Goal: Connect with others: Participate in discussion

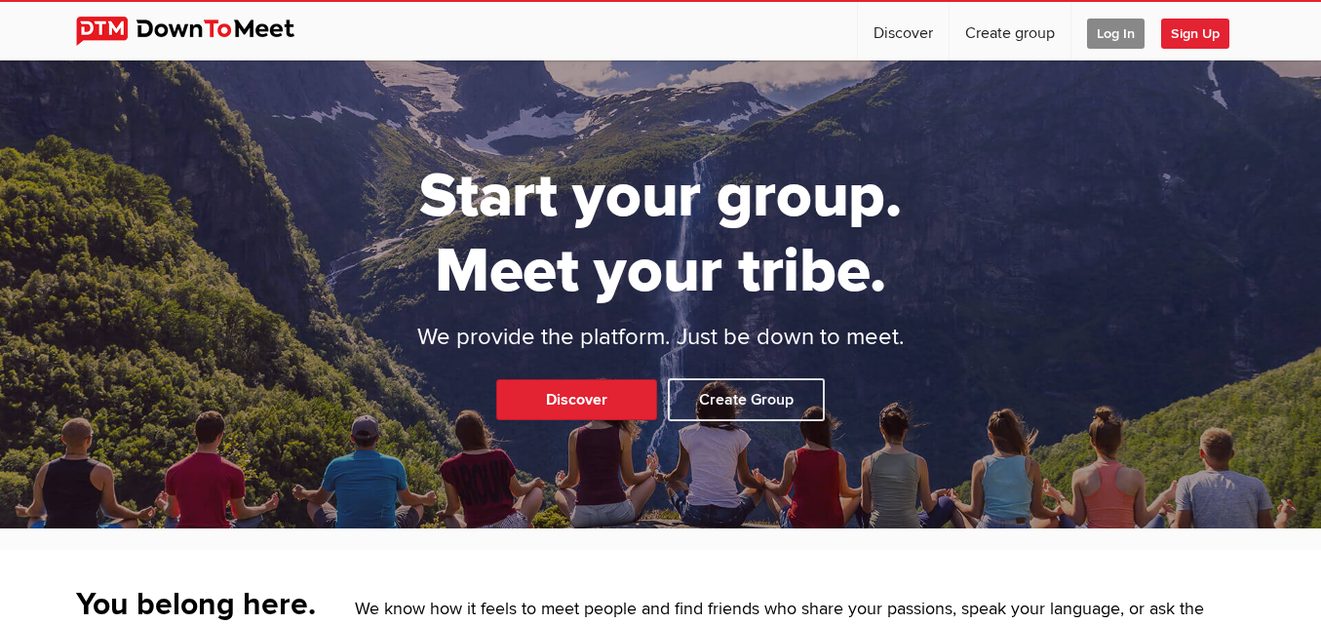
click at [1112, 21] on span "Log In" at bounding box center [1116, 34] width 58 height 30
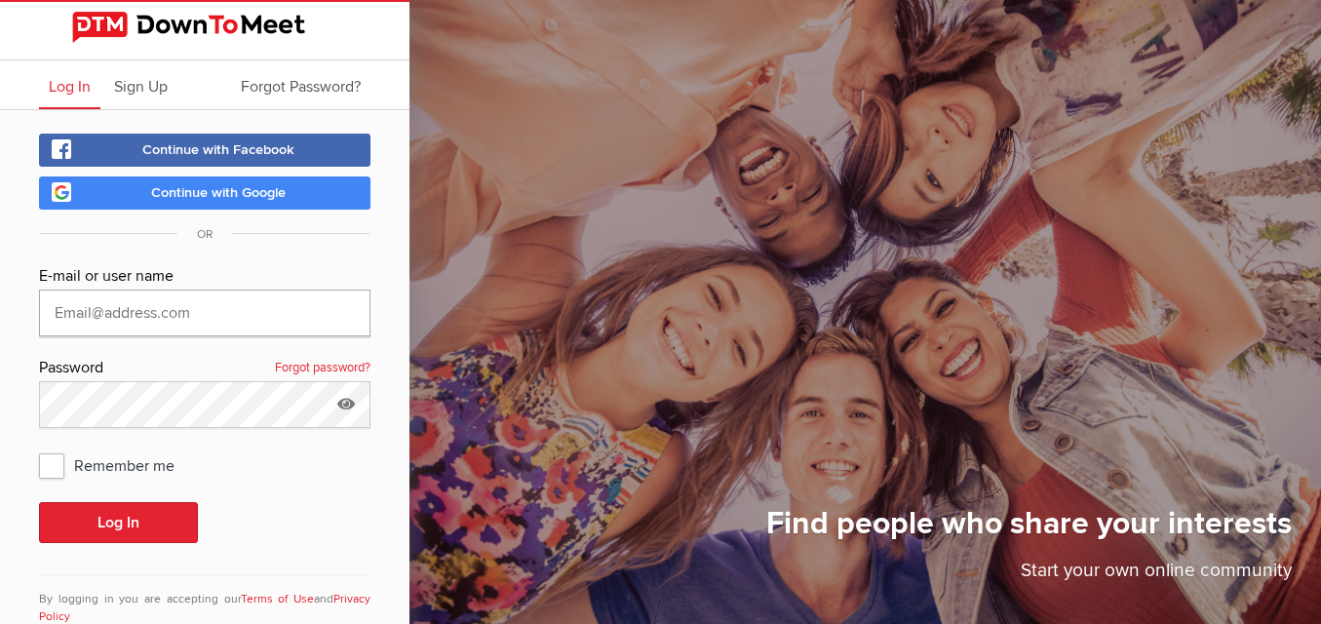
click at [173, 314] on input "text" at bounding box center [205, 313] width 332 height 47
type input "[EMAIL_ADDRESS][DOMAIN_NAME]"
click at [125, 523] on button "Log In" at bounding box center [118, 522] width 159 height 41
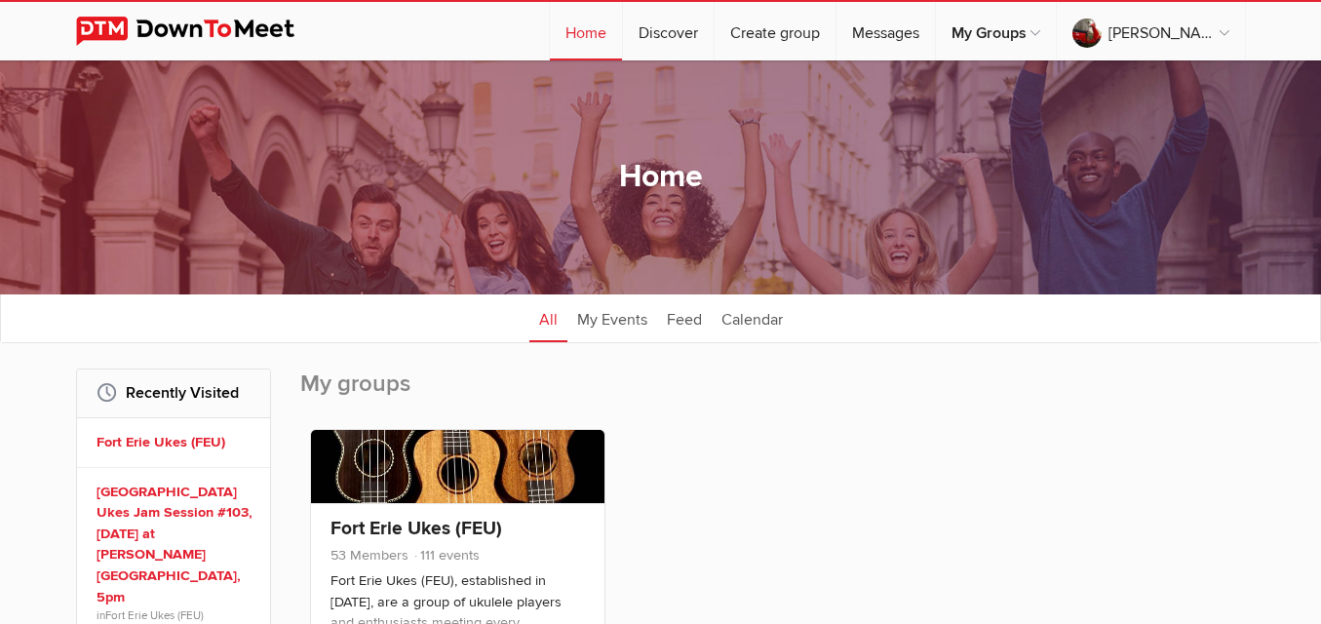
scroll to position [98, 0]
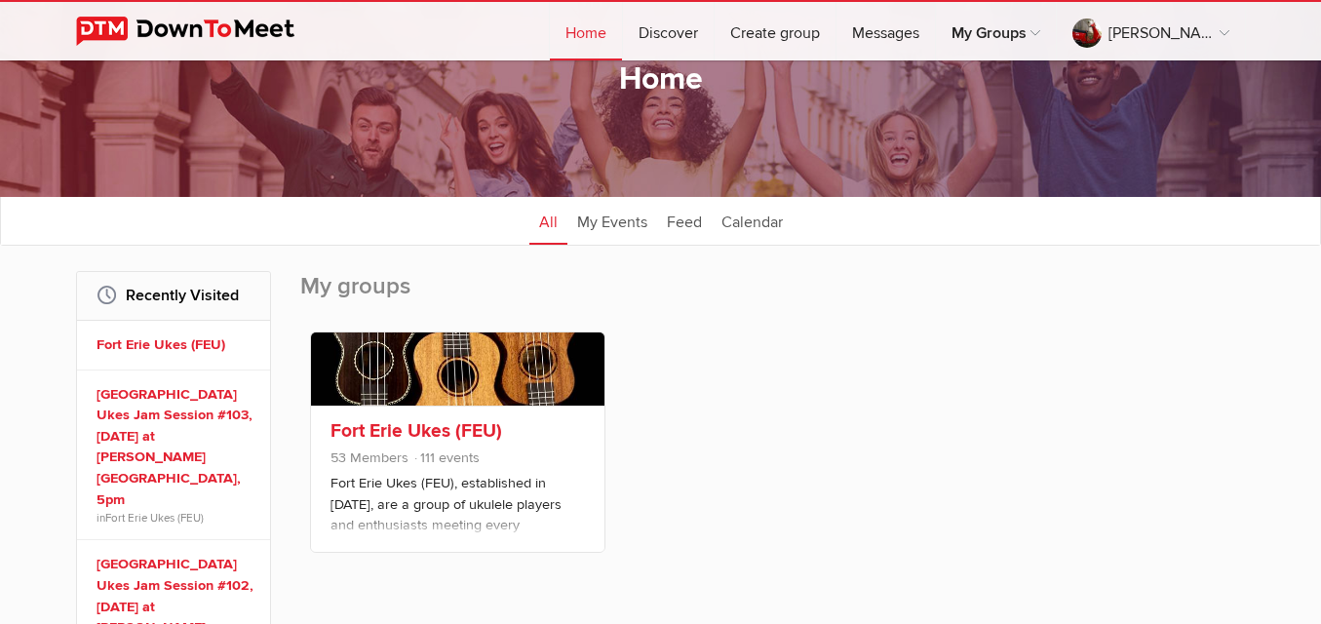
click at [482, 343] on link at bounding box center [457, 368] width 293 height 73
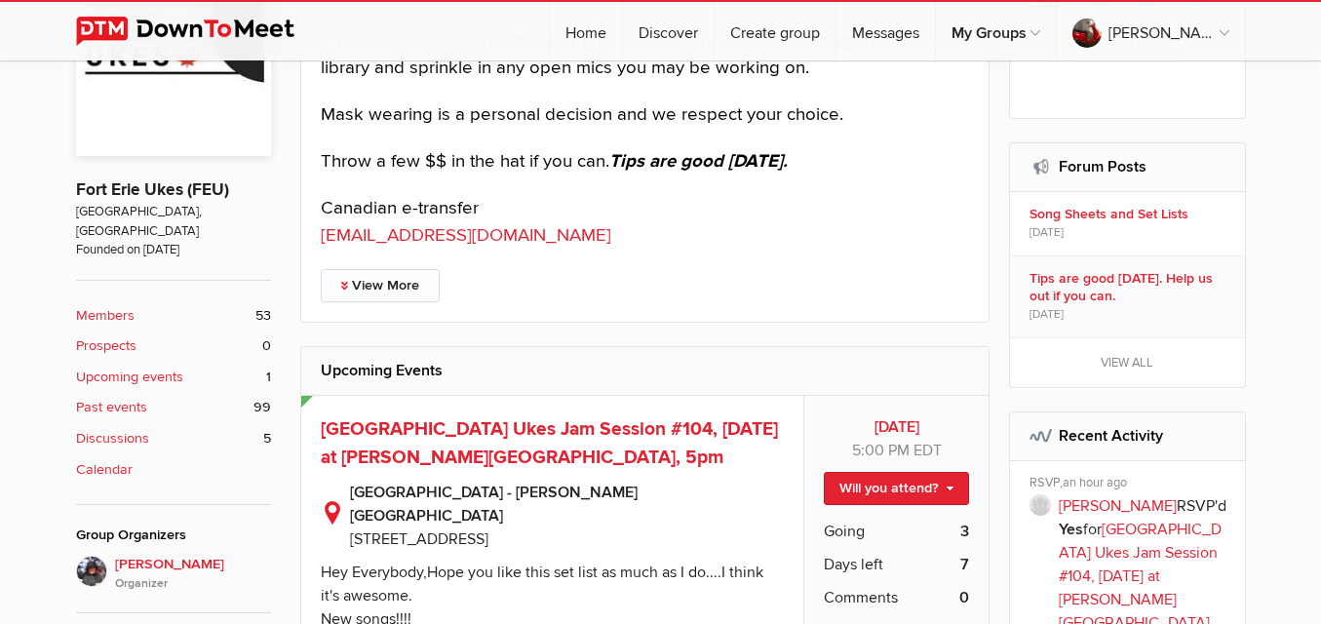
scroll to position [585, 0]
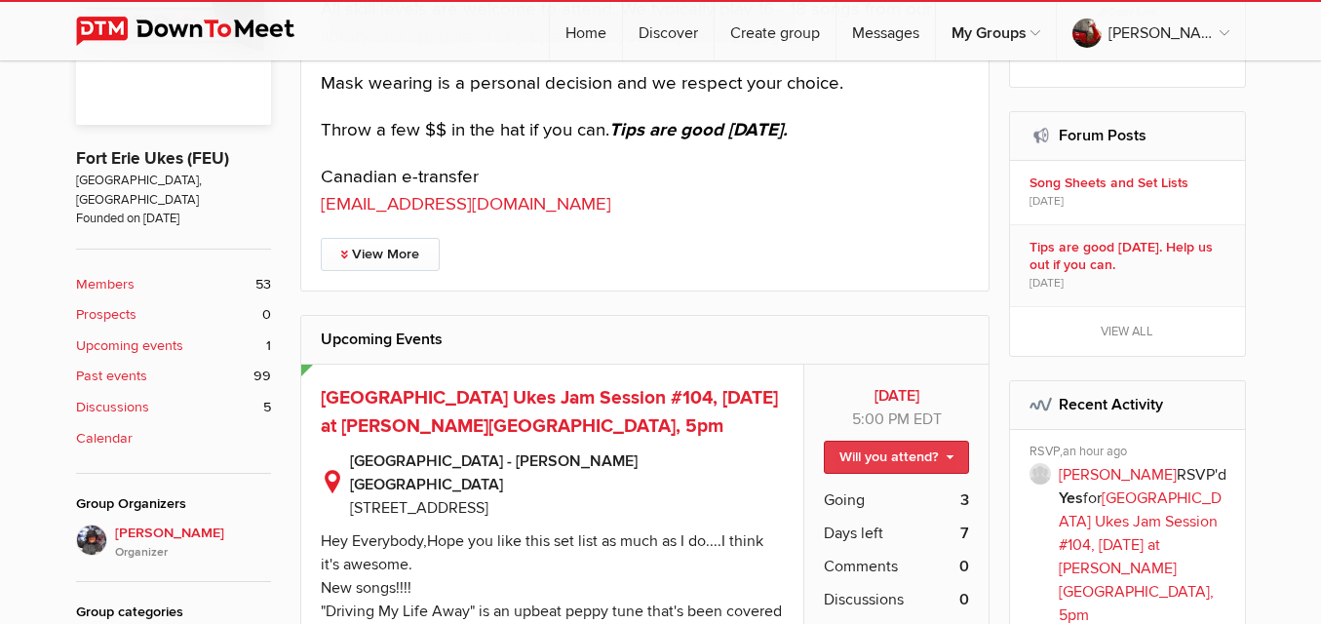
click at [905, 453] on link "Will you attend?" at bounding box center [896, 457] width 145 height 33
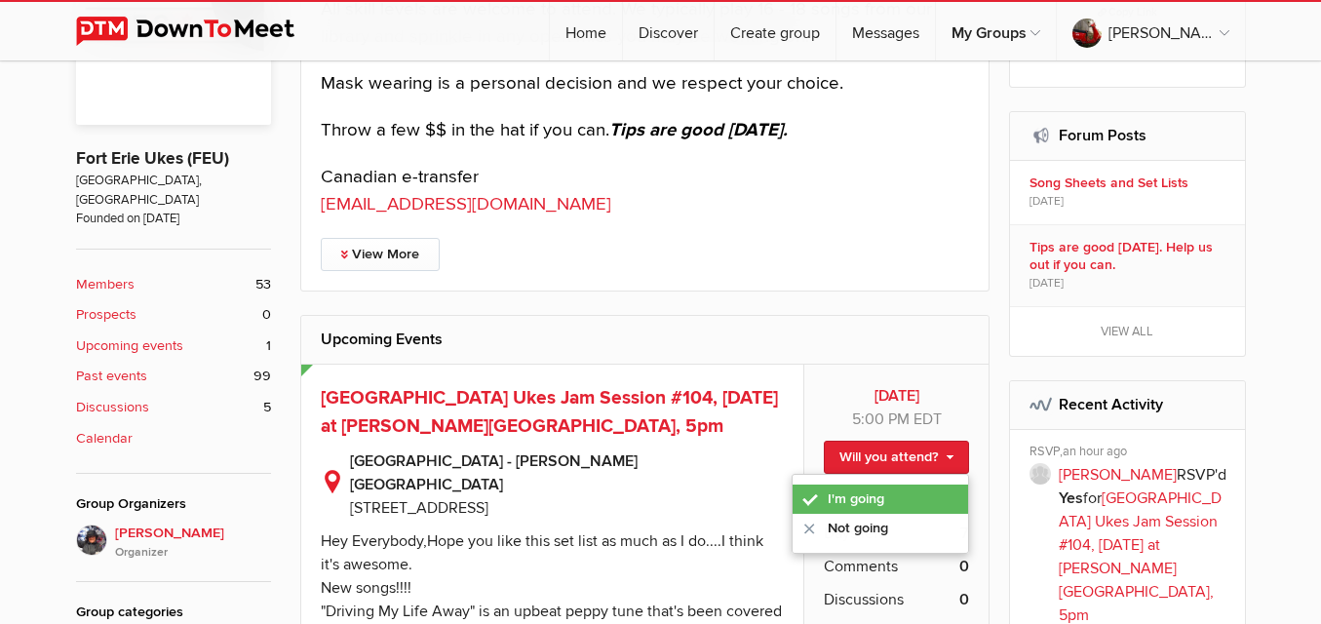
click at [852, 489] on link "I'm going" at bounding box center [881, 499] width 176 height 29
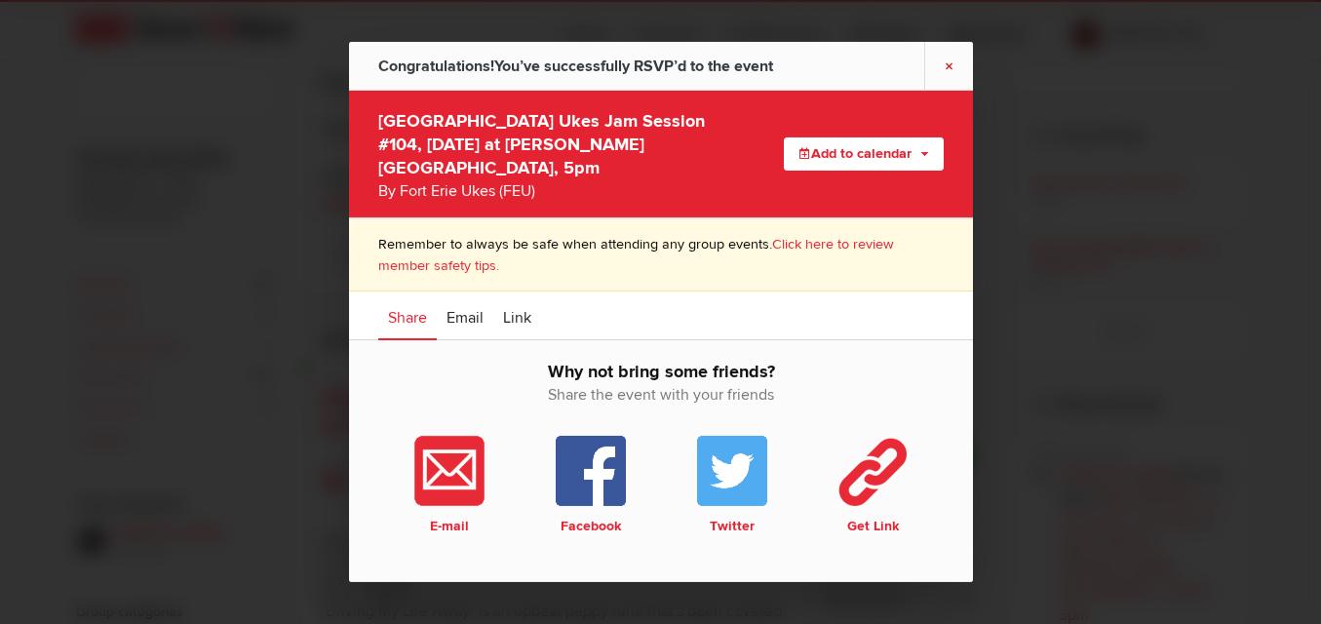
click at [955, 71] on link "×" at bounding box center [948, 66] width 49 height 48
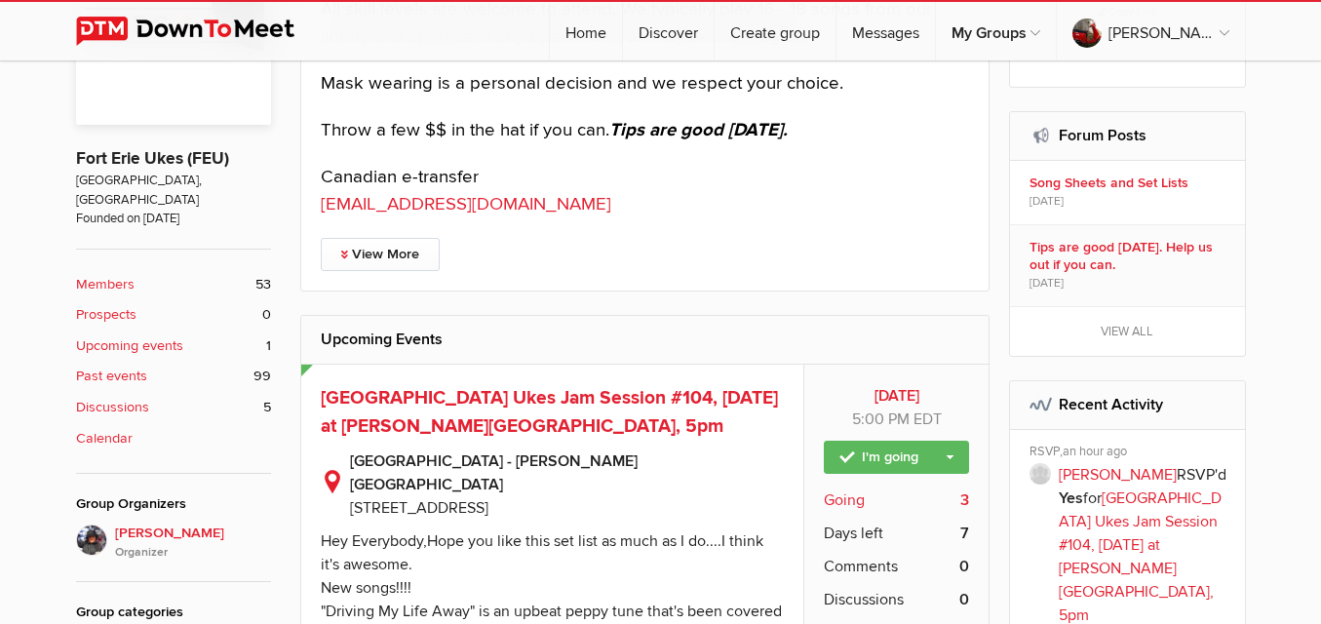
click at [846, 495] on span "Going" at bounding box center [844, 499] width 41 height 23
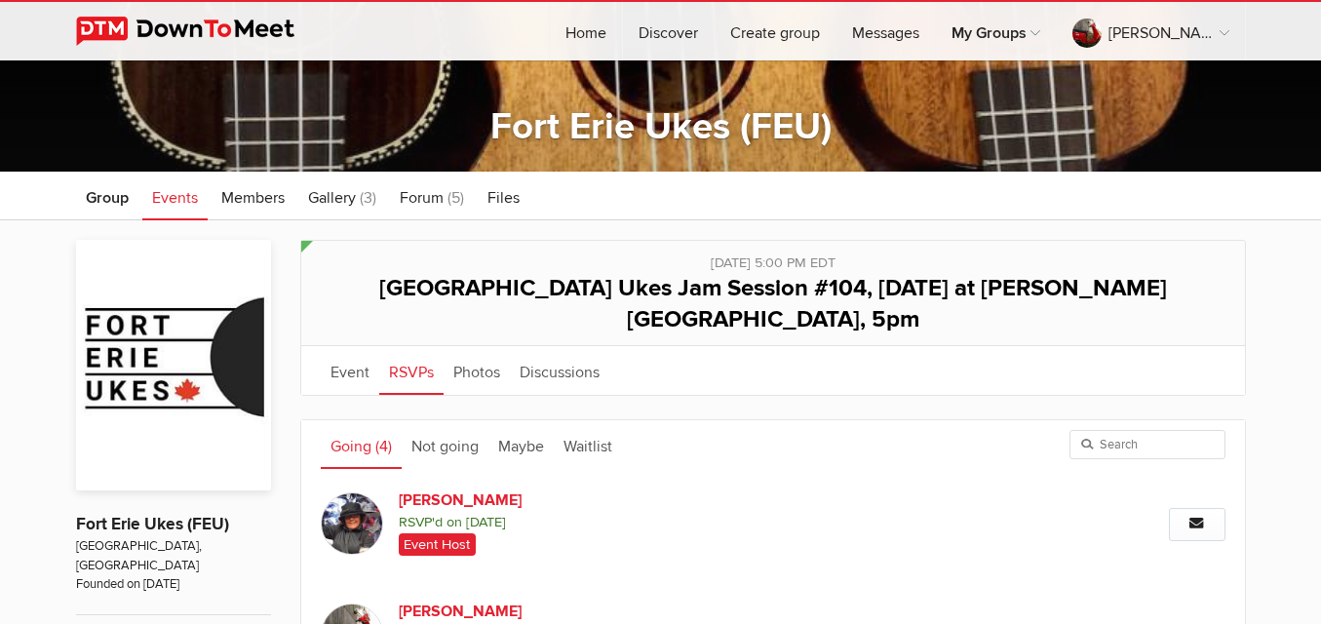
scroll to position [196, 0]
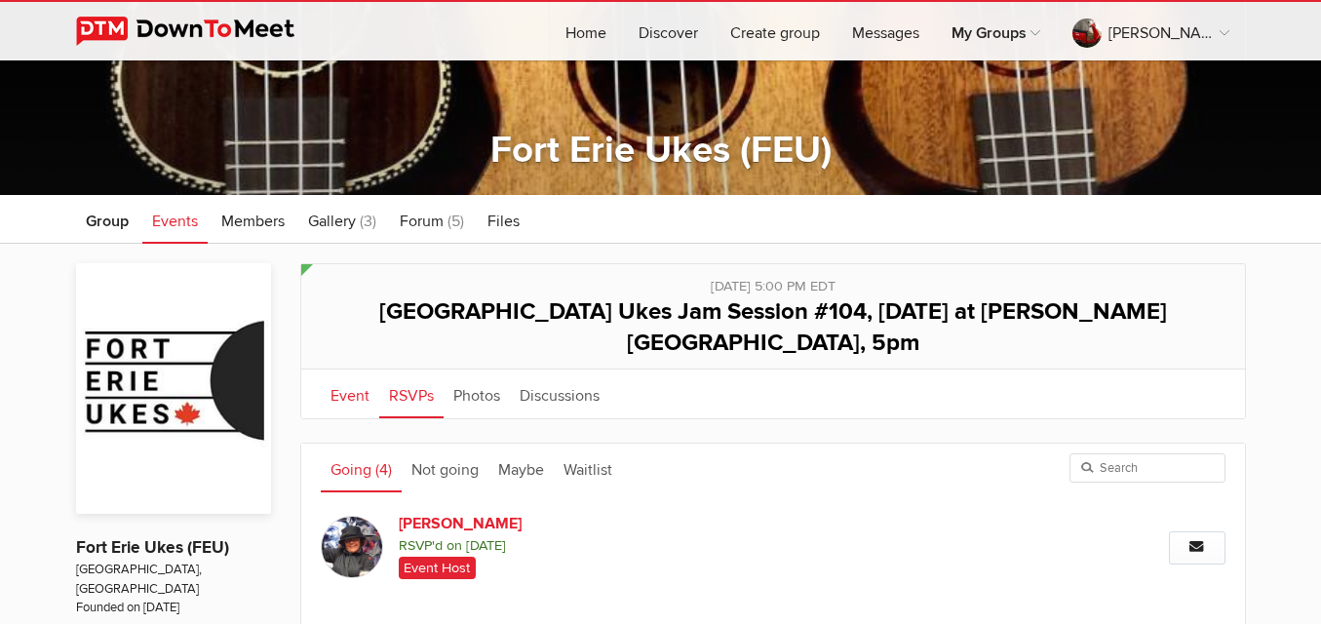
click at [343, 370] on link "Event" at bounding box center [350, 394] width 59 height 49
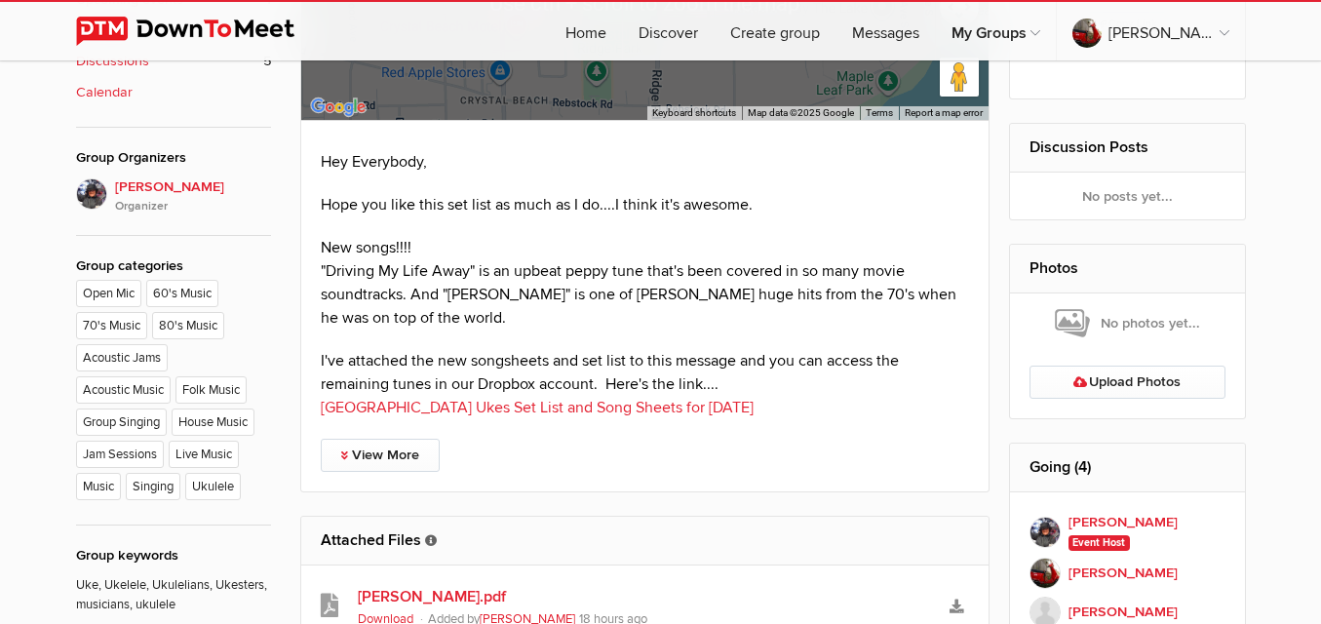
scroll to position [976, 0]
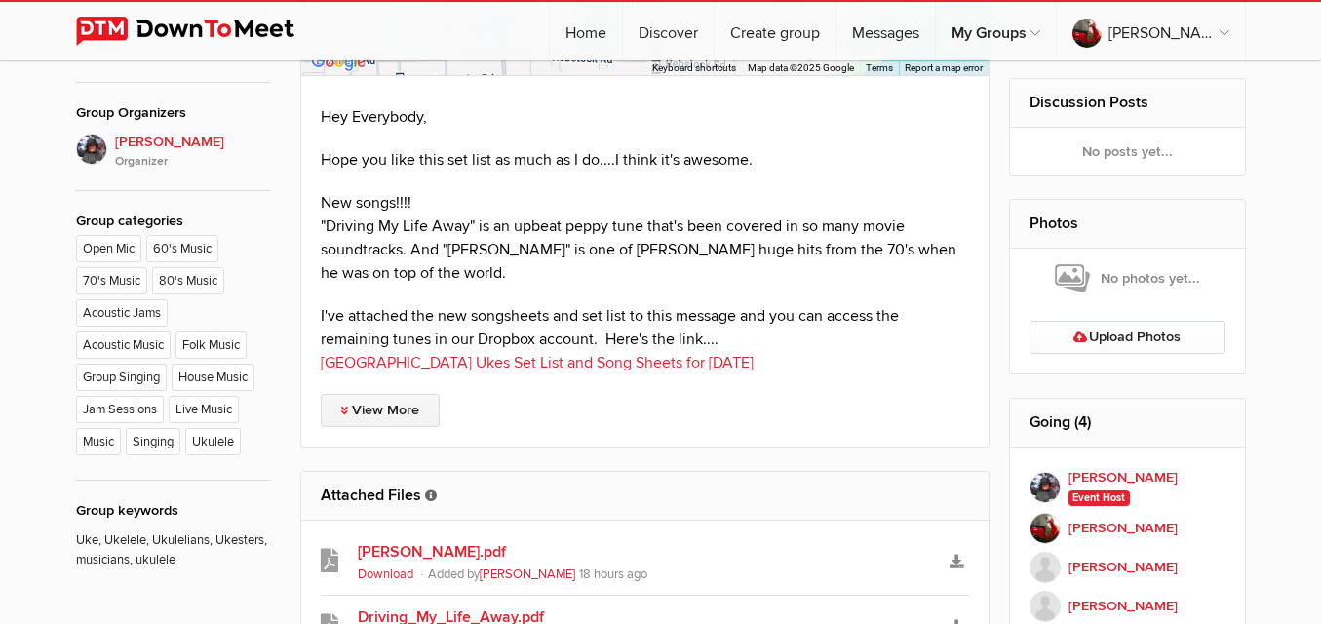
click at [371, 394] on link "View More" at bounding box center [380, 410] width 119 height 33
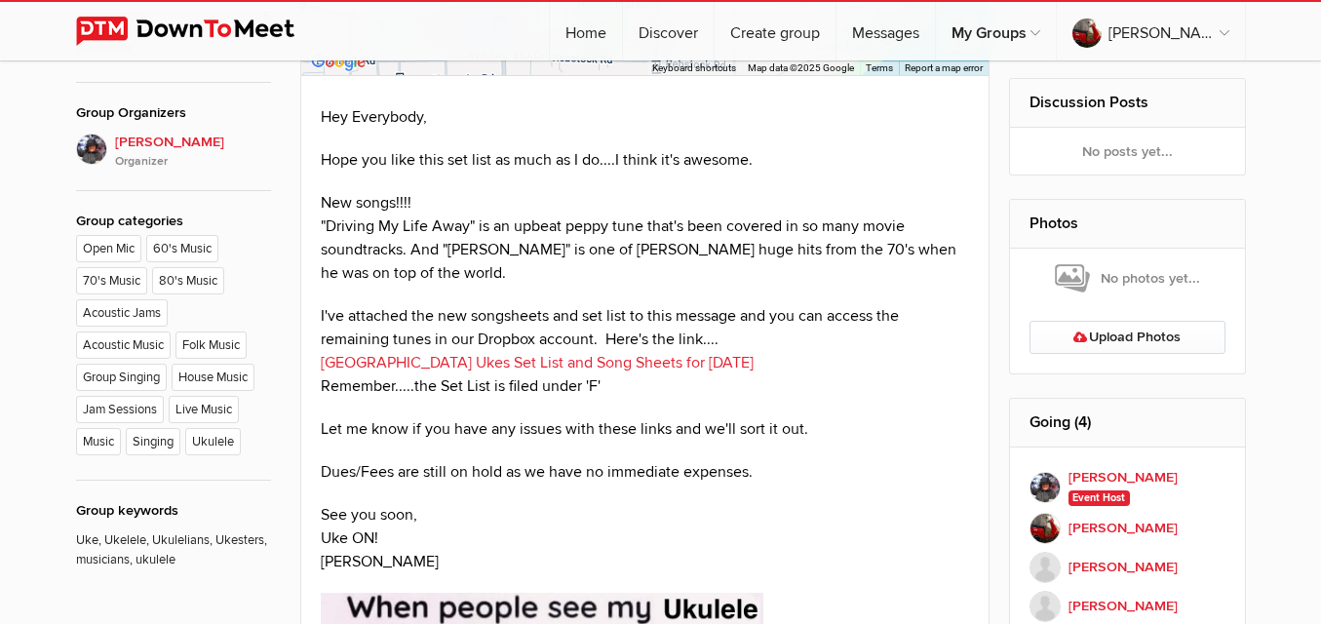
click at [571, 353] on link "[GEOGRAPHIC_DATA] Ukes Set List and Song Sheets for [DATE]" at bounding box center [537, 363] width 433 height 20
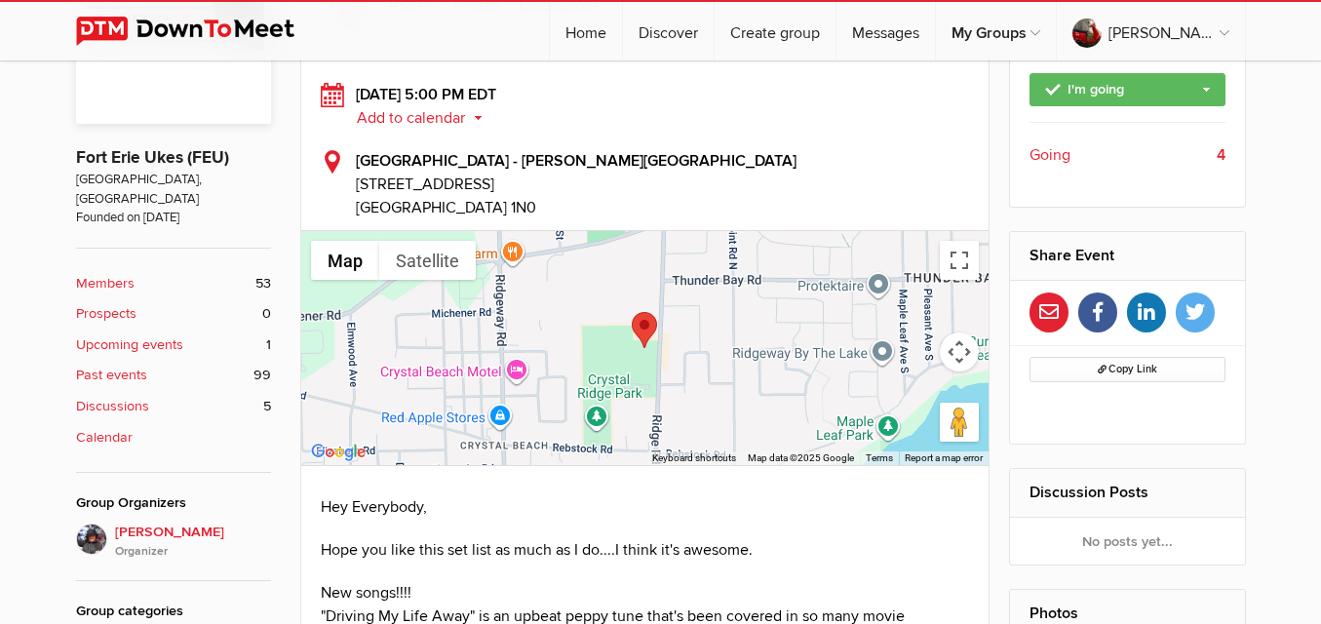
scroll to position [684, 0]
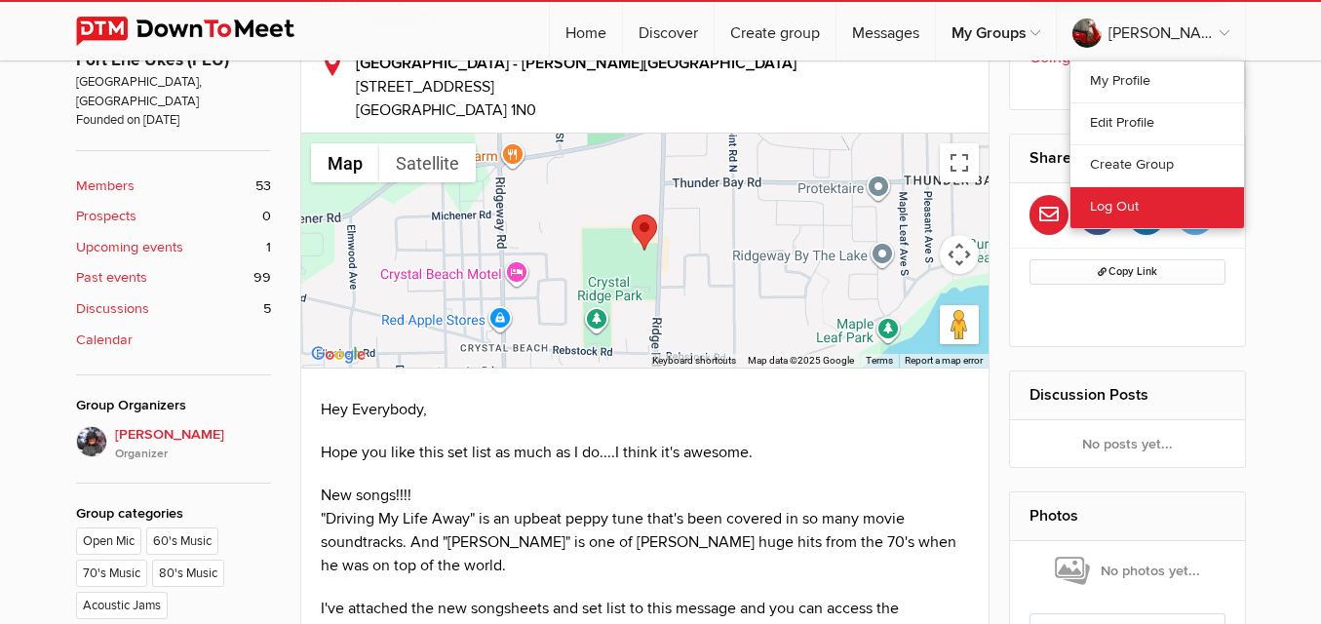
click at [1129, 205] on link "Log Out" at bounding box center [1158, 207] width 174 height 42
